Goal: Information Seeking & Learning: Learn about a topic

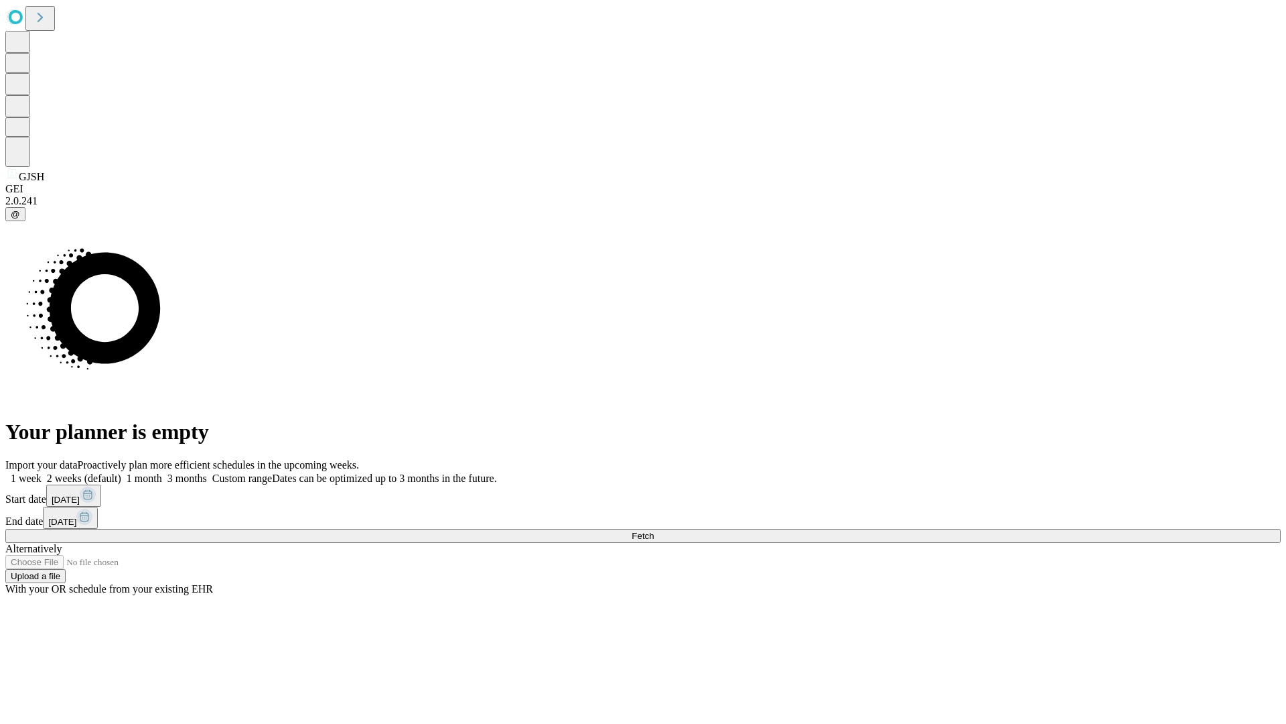
click at [654, 531] on span "Fetch" at bounding box center [643, 536] width 22 height 10
